Goal: Check status: Check status

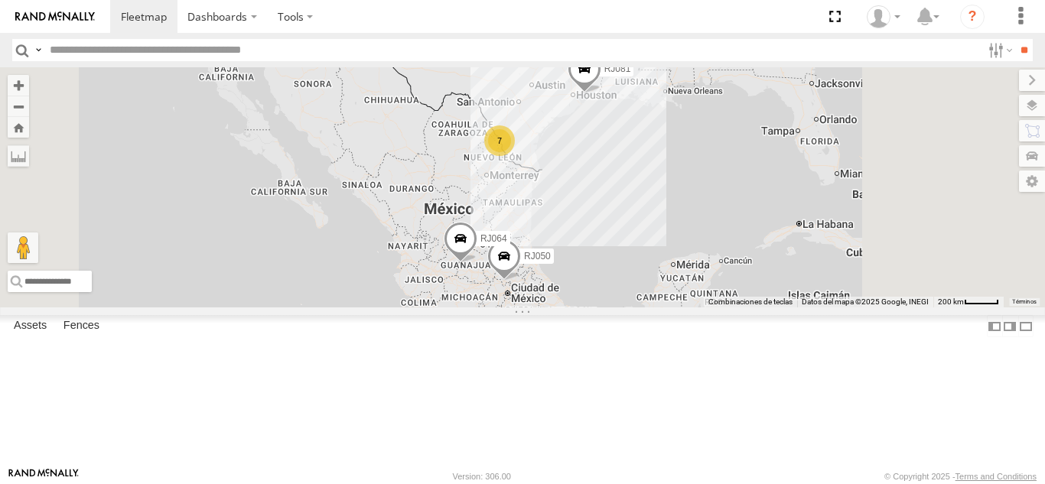
click at [0, 0] on div "RJ050" at bounding box center [0, 0] width 0 height 0
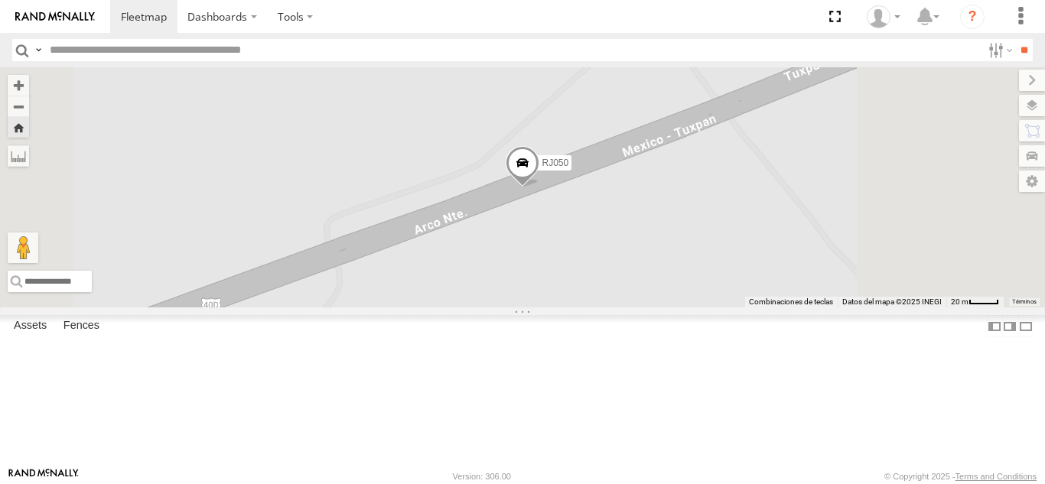
click at [539, 187] on span at bounding box center [523, 166] width 34 height 41
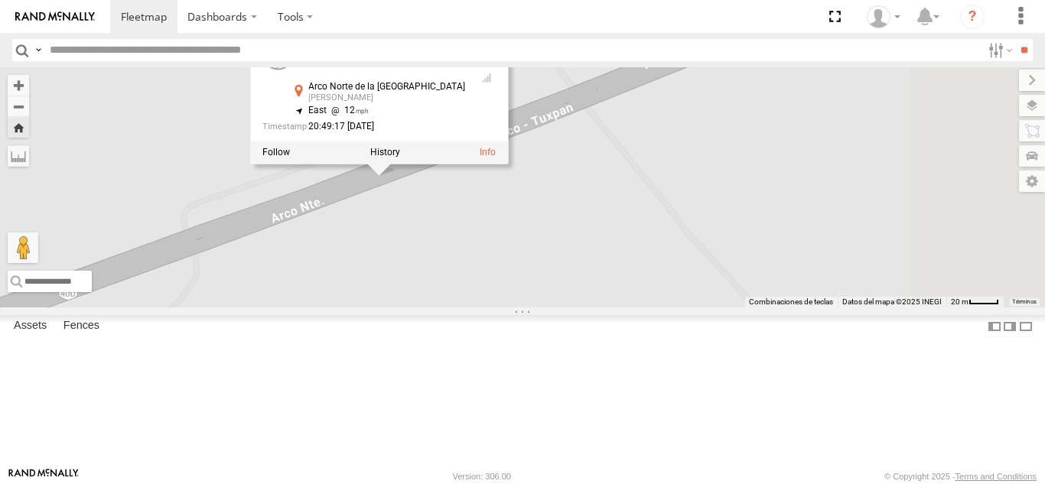
drag, startPoint x: 854, startPoint y: 339, endPoint x: 708, endPoint y: 327, distance: 146.5
click at [708, 307] on div "RJ050 RJ050 100 LOGISTICS [GEOGRAPHIC_DATA] [PERSON_NAME] 20.08946 , -99.31326 …" at bounding box center [522, 187] width 1045 height 240
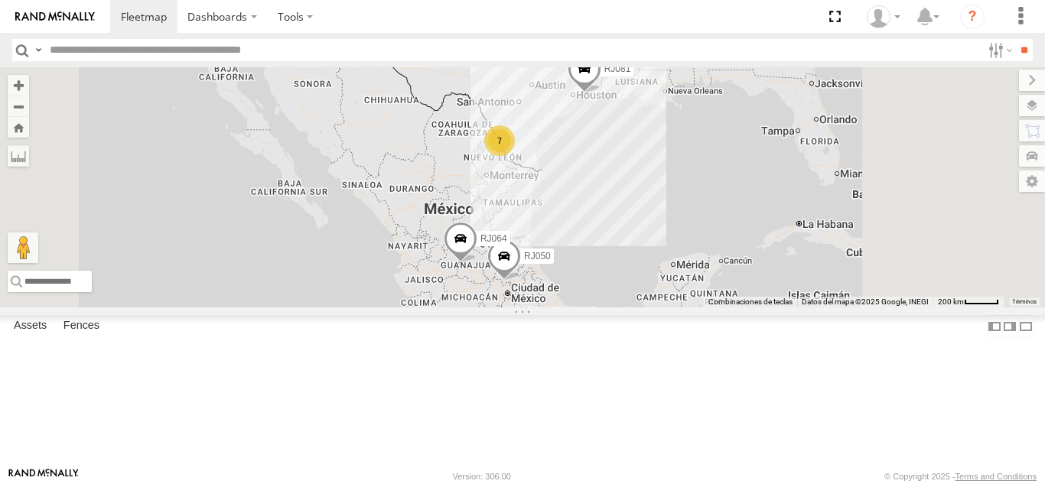
click at [0, 0] on div "100 LOGISTICS" at bounding box center [0, 0] width 0 height 0
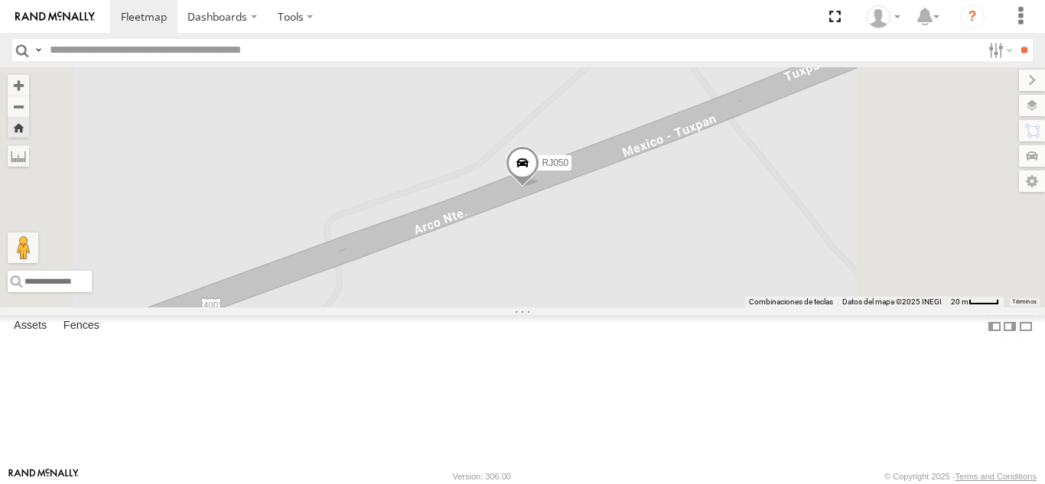
click at [539, 187] on span at bounding box center [523, 166] width 34 height 41
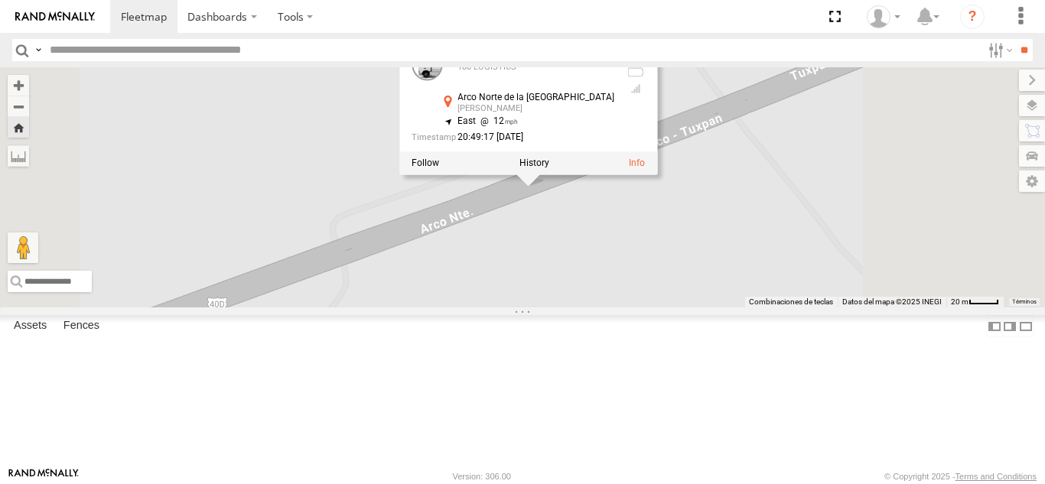
drag, startPoint x: 802, startPoint y: 316, endPoint x: 813, endPoint y: 314, distance: 11.6
click at [813, 307] on div "RJ050 RJ050 100 LOGISTICS [GEOGRAPHIC_DATA] [PERSON_NAME] 20.08946 , -99.31326 …" at bounding box center [522, 187] width 1045 height 240
click at [886, 214] on div "RJ050 RJ050 100 LOGISTICS [GEOGRAPHIC_DATA] [PERSON_NAME] 20.08946 , -99.31326 …" at bounding box center [522, 187] width 1045 height 240
